Goal: Transaction & Acquisition: Purchase product/service

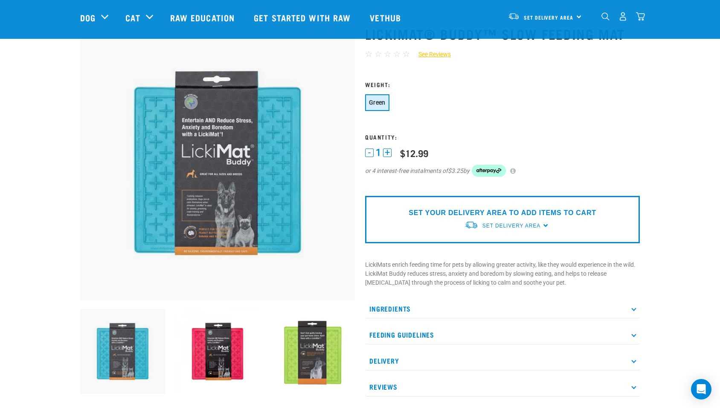
scroll to position [31, 0]
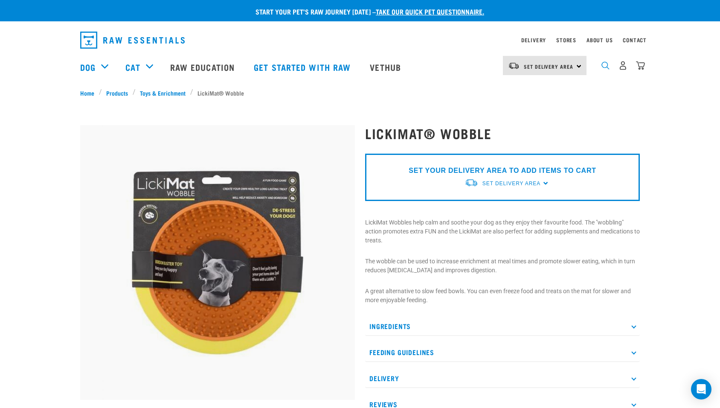
click at [604, 66] on img "dropdown navigation" at bounding box center [606, 65] width 8 height 8
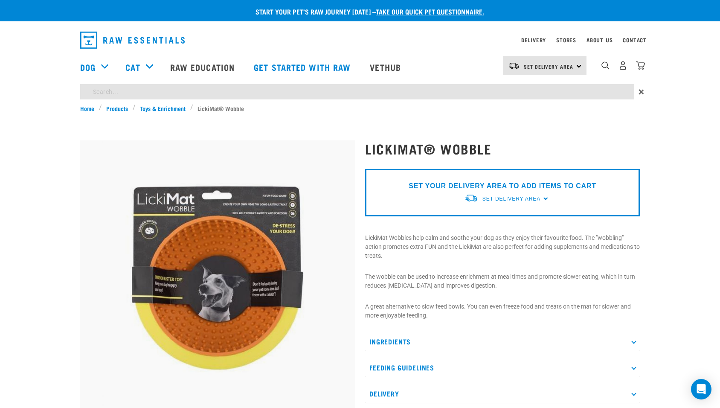
click at [219, 91] on div "Start your pet’s raw journey today – take our quick pet questionnaire. Delivery…" at bounding box center [360, 404] width 720 height 808
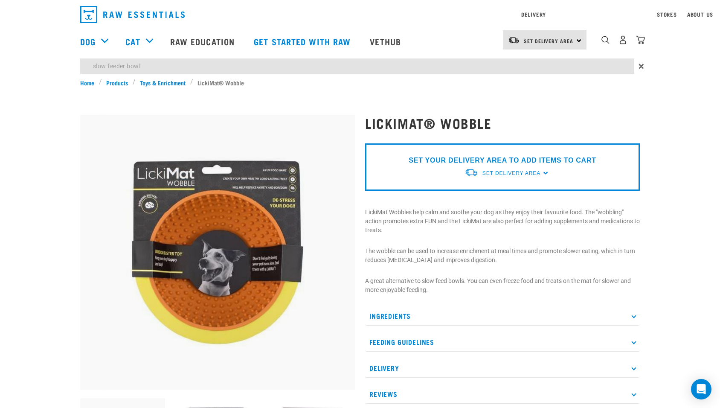
type input "slow feeder bowl"
